Goal: Transaction & Acquisition: Purchase product/service

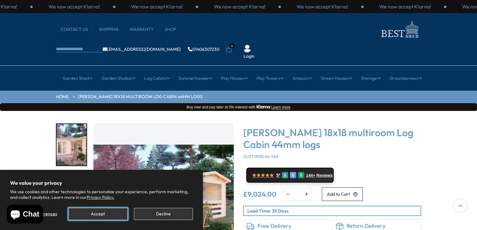
click at [96, 213] on button "Accept" at bounding box center [97, 214] width 59 height 12
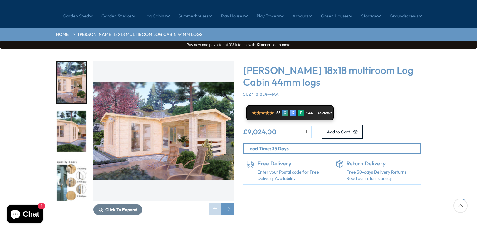
scroll to position [94, 0]
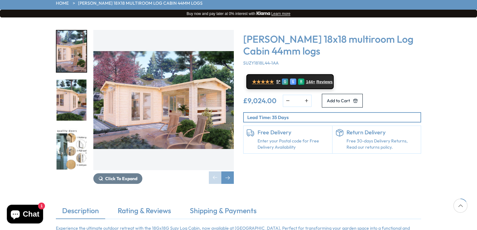
click at [135, 82] on img "1 / 7" at bounding box center [163, 100] width 141 height 141
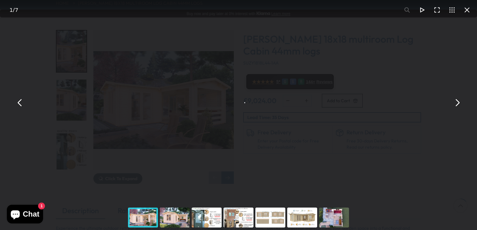
click at [135, 82] on div "[PERSON_NAME] 18x18 multiroom Log Cabin 44mm logs - Best Shed" at bounding box center [238, 102] width 477 height 205
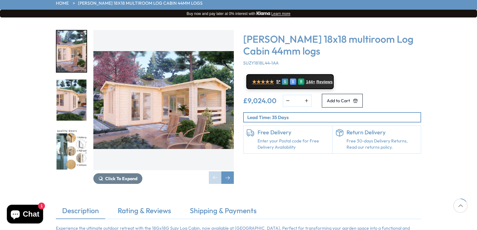
click at [135, 82] on img "1 / 7" at bounding box center [163, 100] width 141 height 141
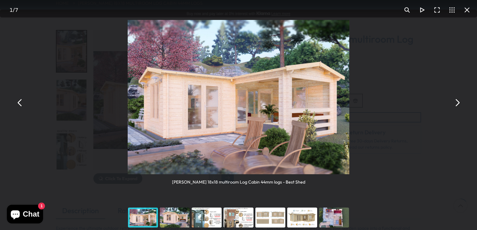
click at [170, 218] on div "You can close this modal content with the ESC key" at bounding box center [175, 217] width 32 height 25
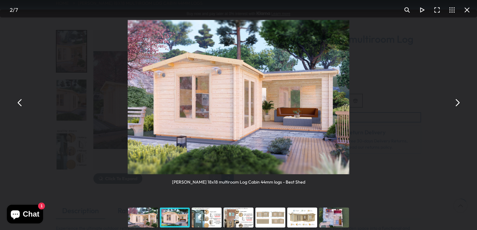
click at [209, 218] on div "You can close this modal content with the ESC key" at bounding box center [207, 217] width 32 height 25
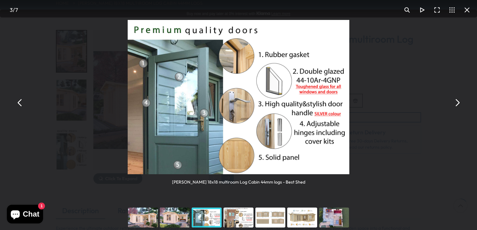
click at [241, 219] on div "You can close this modal content with the ESC key" at bounding box center [239, 217] width 32 height 25
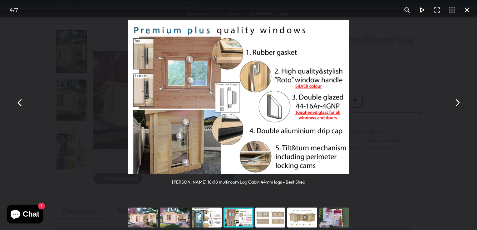
click at [268, 219] on div "You can close this modal content with the ESC key" at bounding box center [270, 217] width 32 height 25
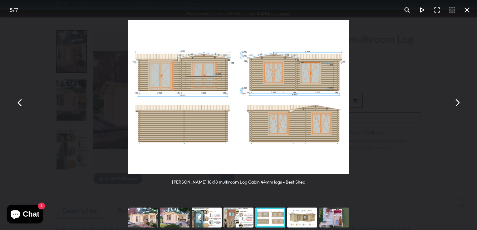
click at [302, 214] on div "You can close this modal content with the ESC key" at bounding box center [302, 217] width 32 height 25
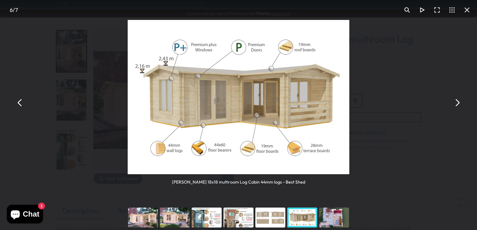
click at [332, 221] on div "You can close this modal content with the ESC key" at bounding box center [334, 217] width 32 height 25
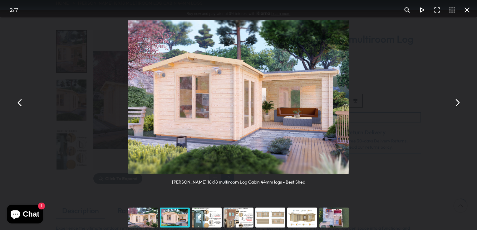
click at [458, 101] on button "You can close this modal content with the ESC key" at bounding box center [457, 102] width 15 height 15
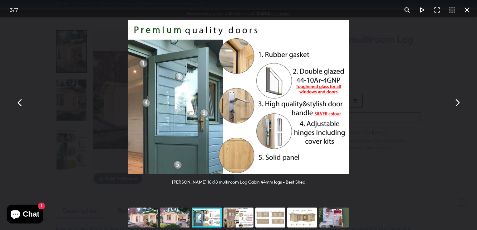
click at [458, 101] on button "You can close this modal content with the ESC key" at bounding box center [457, 102] width 15 height 15
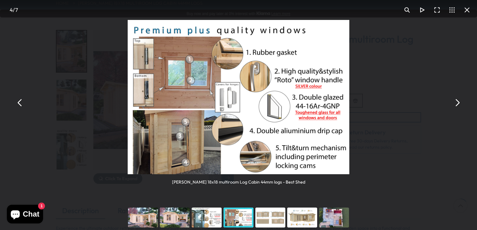
click at [457, 102] on button "You can close this modal content with the ESC key" at bounding box center [457, 102] width 15 height 15
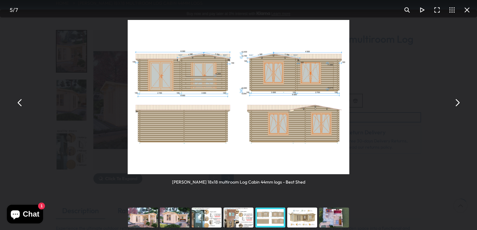
click at [456, 102] on button "You can close this modal content with the ESC key" at bounding box center [457, 102] width 15 height 15
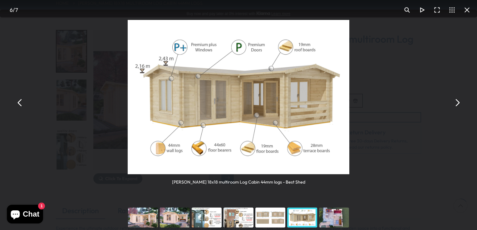
click at [456, 102] on button "You can close this modal content with the ESC key" at bounding box center [457, 102] width 15 height 15
